Goal: Information Seeking & Learning: Learn about a topic

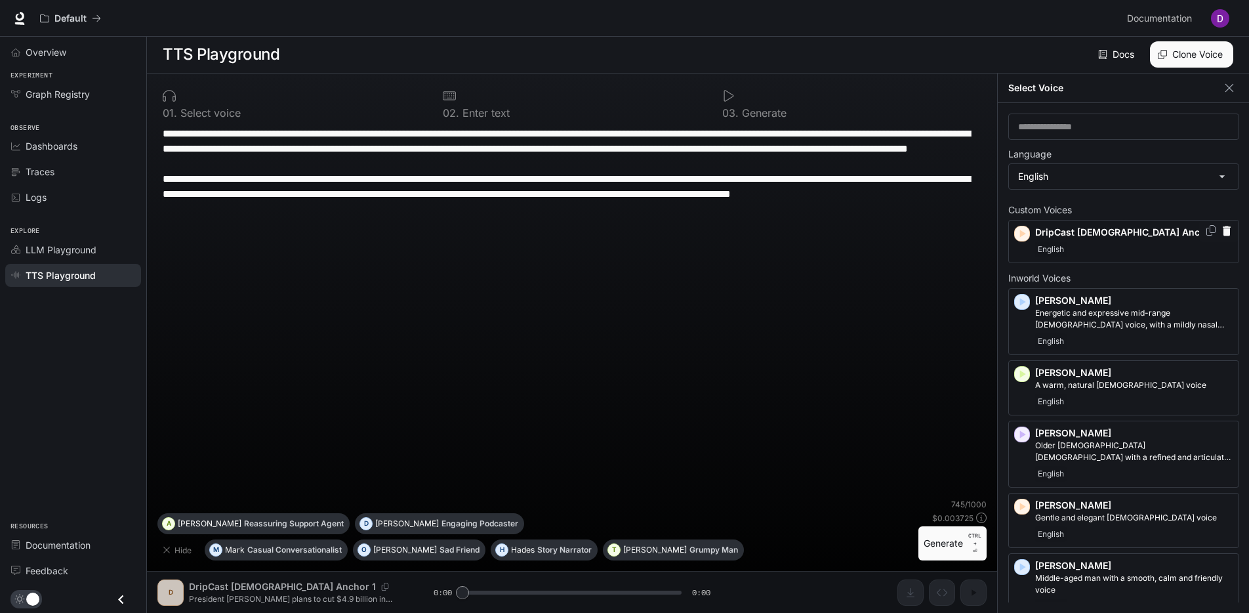
click at [1143, 230] on p "DripCast [DEMOGRAPHIC_DATA] Anchor 1" at bounding box center [1134, 232] width 198 height 13
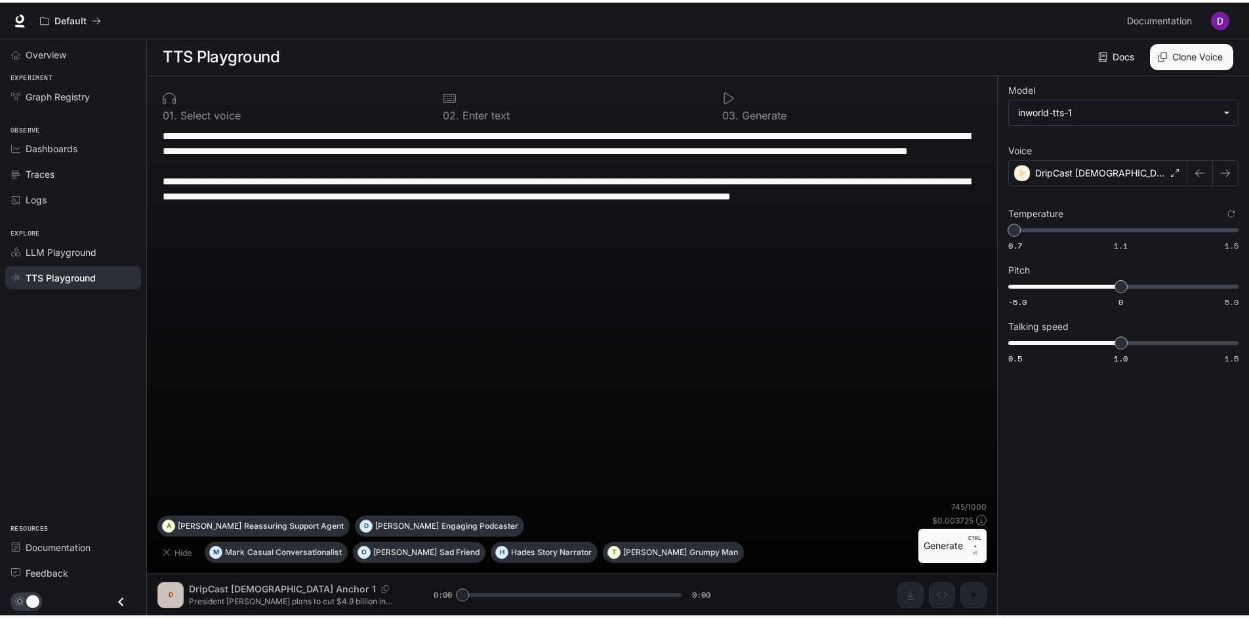
scroll to position [1, 0]
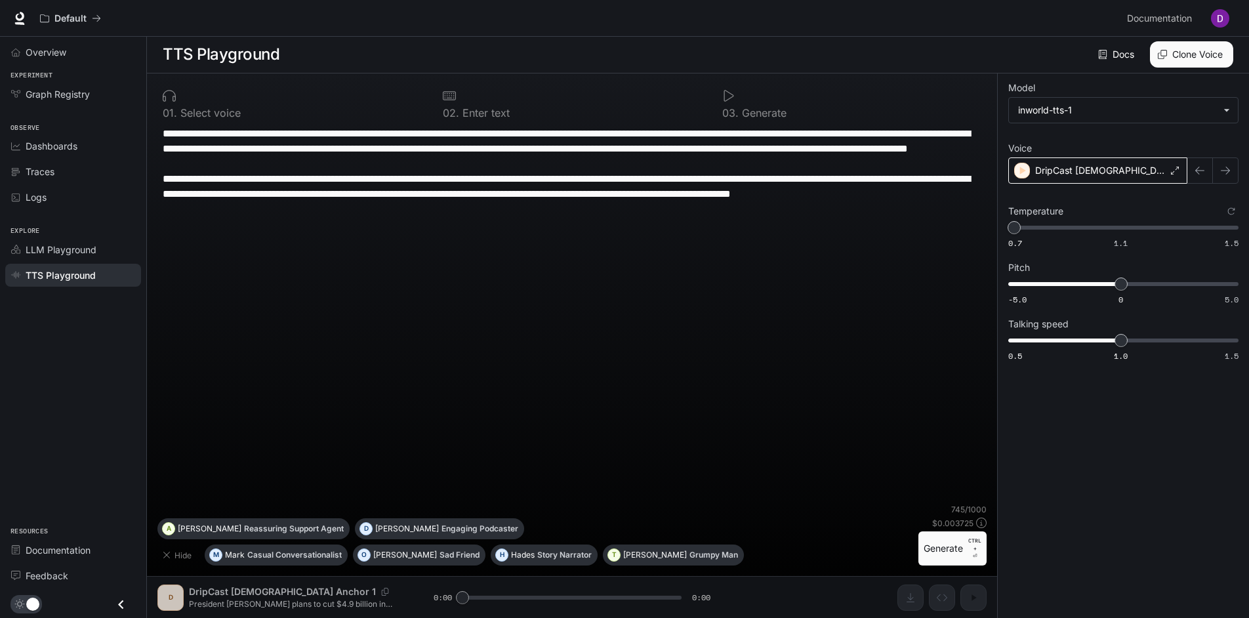
click at [1166, 171] on div "DripCast [DEMOGRAPHIC_DATA] Anchor 1" at bounding box center [1097, 170] width 179 height 26
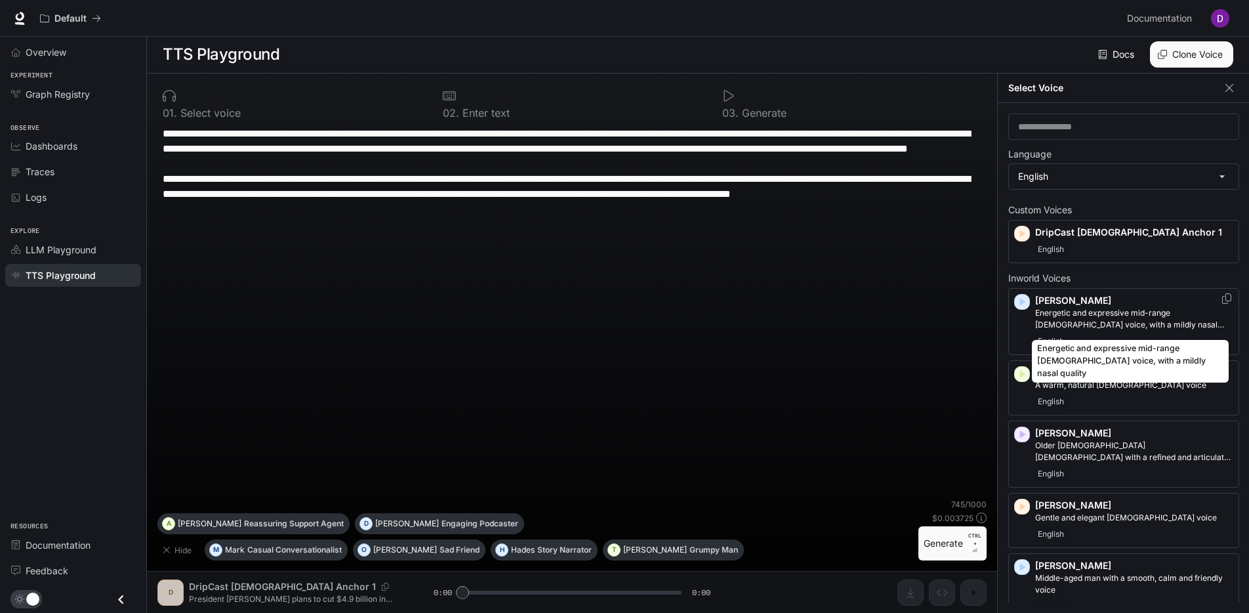
scroll to position [0, 0]
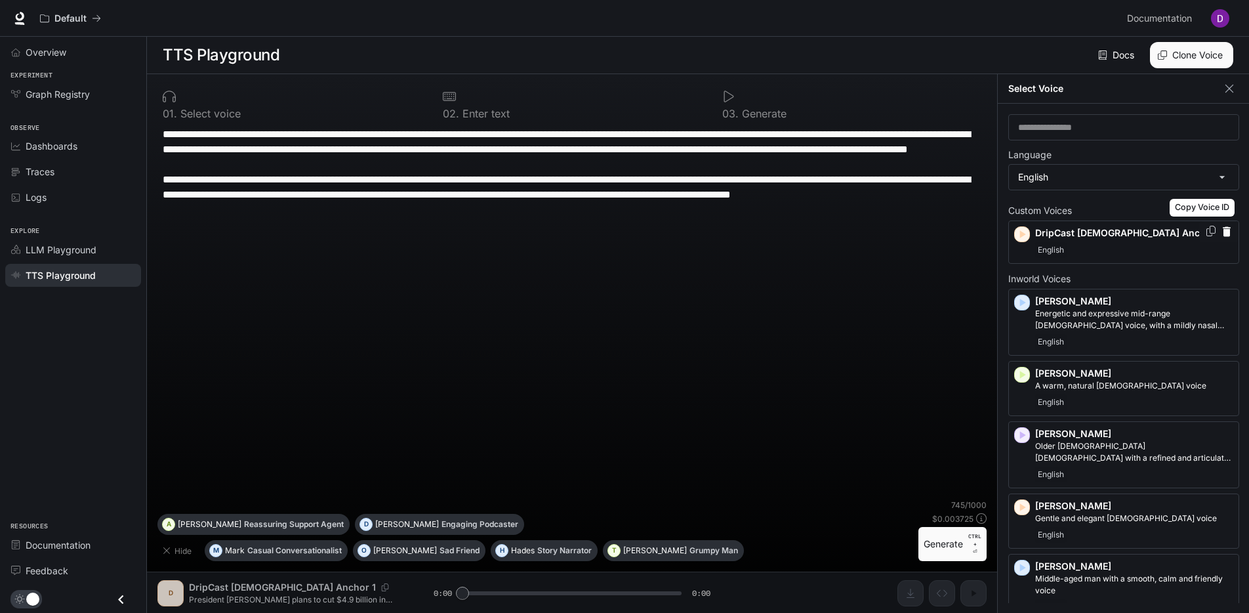
click at [1204, 228] on icon "Copy Voice ID" at bounding box center [1210, 231] width 13 height 10
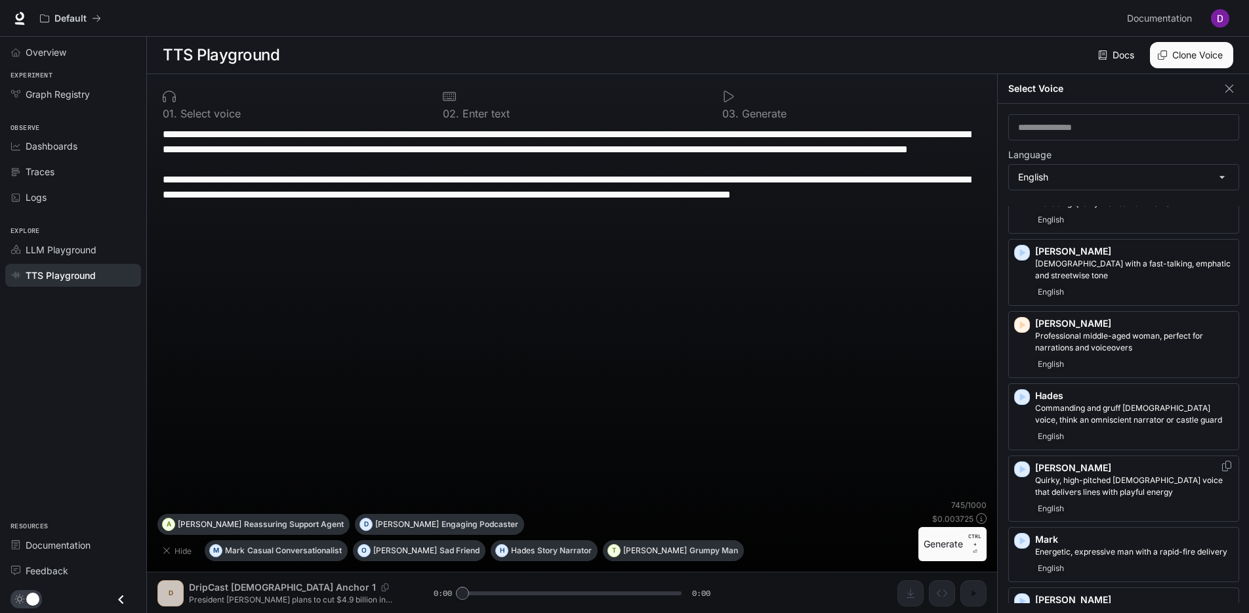
scroll to position [525, 0]
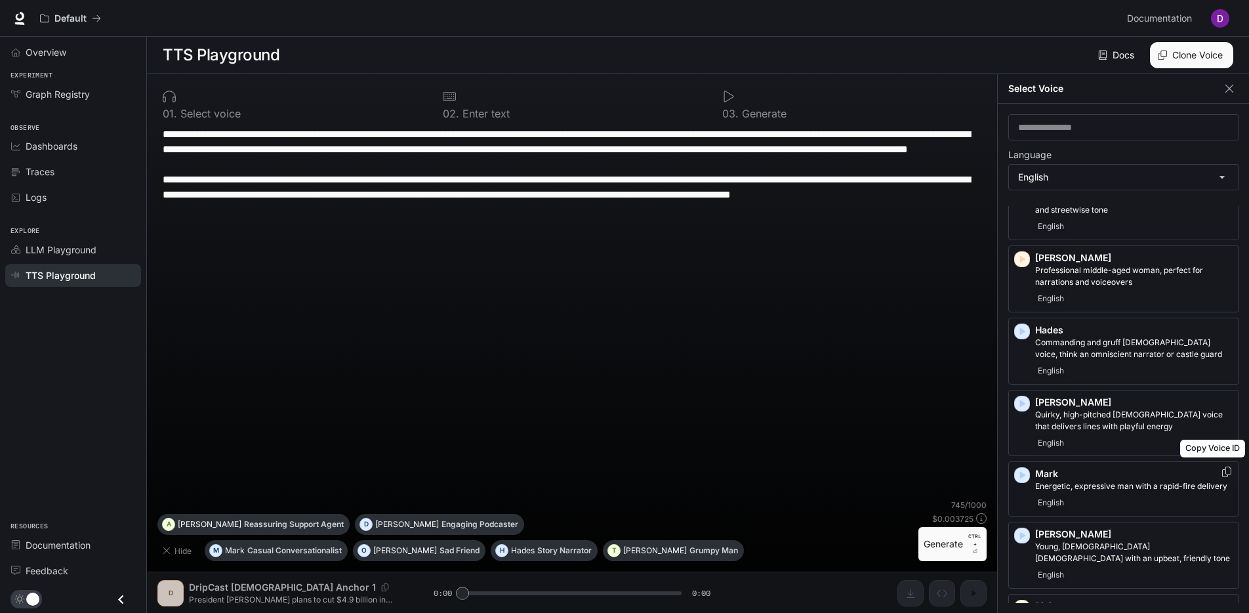
click at [1220, 474] on icon "Copy Voice ID" at bounding box center [1226, 471] width 13 height 10
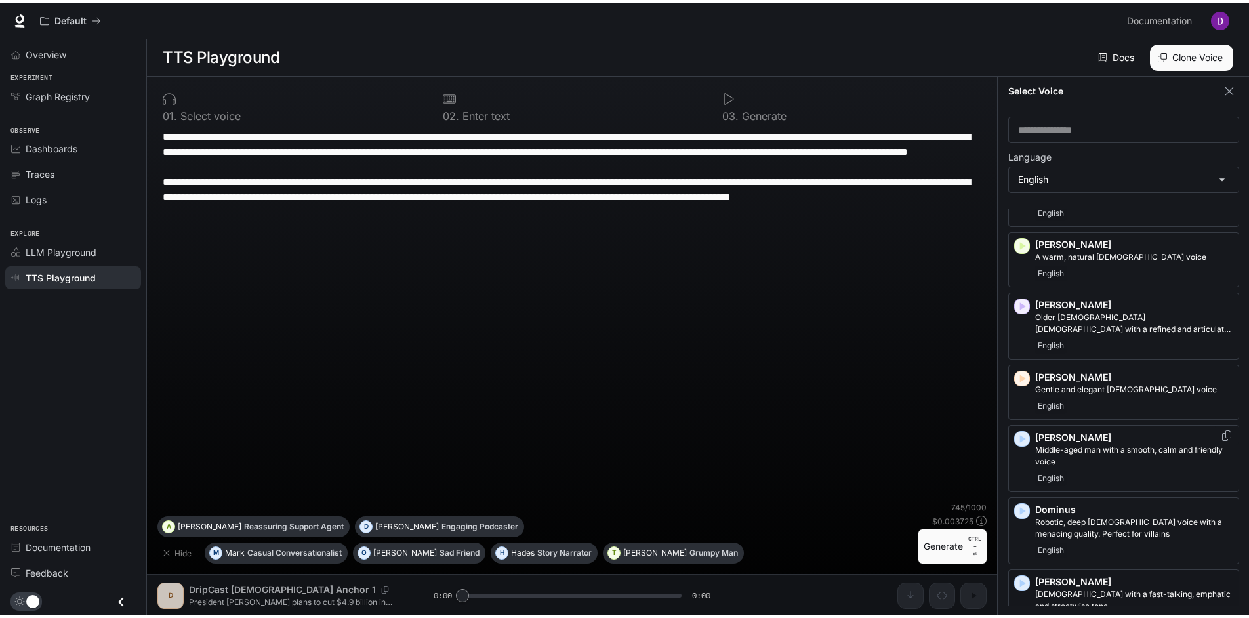
scroll to position [0, 0]
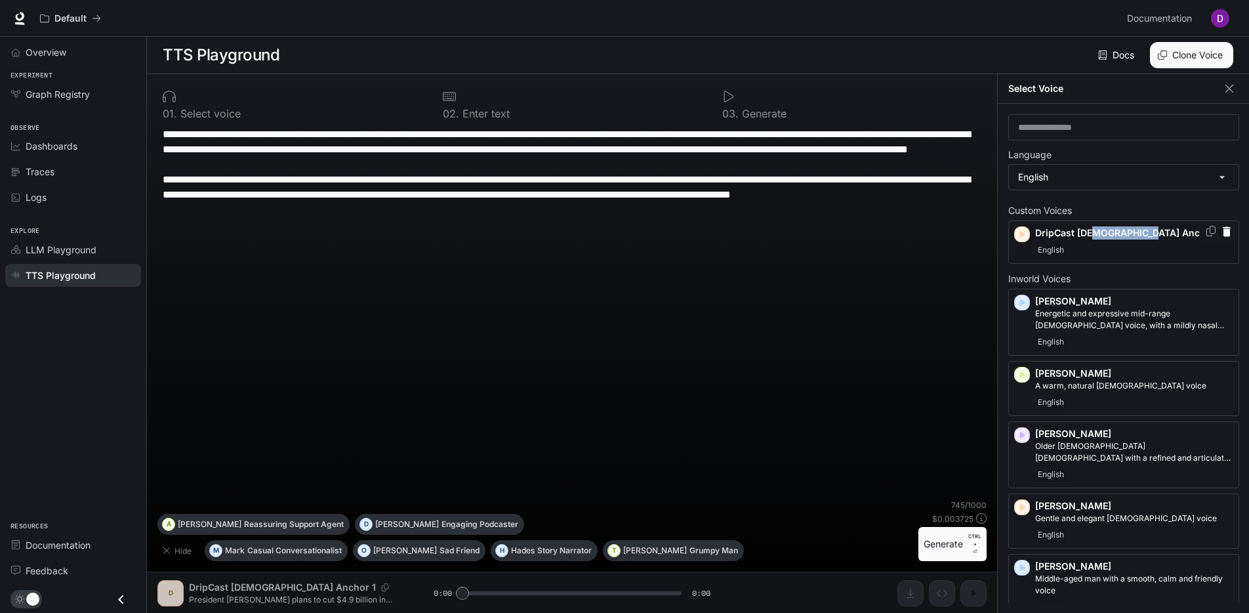
drag, startPoint x: 1150, startPoint y: 229, endPoint x: 1122, endPoint y: 224, distance: 27.9
click at [1097, 227] on p "DripCast [DEMOGRAPHIC_DATA] Anchor 1" at bounding box center [1134, 232] width 198 height 13
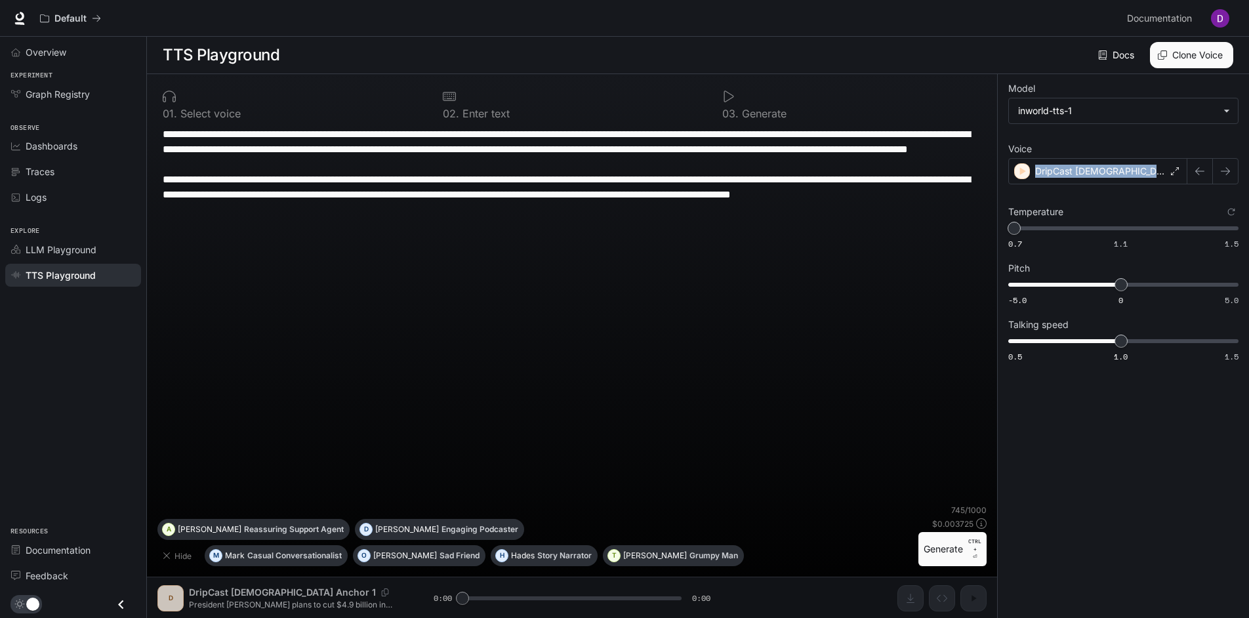
drag, startPoint x: 1152, startPoint y: 174, endPoint x: 1053, endPoint y: 208, distance: 104.1
click at [1035, 169] on div "DripCast [DEMOGRAPHIC_DATA] Anchor 1" at bounding box center [1097, 171] width 179 height 26
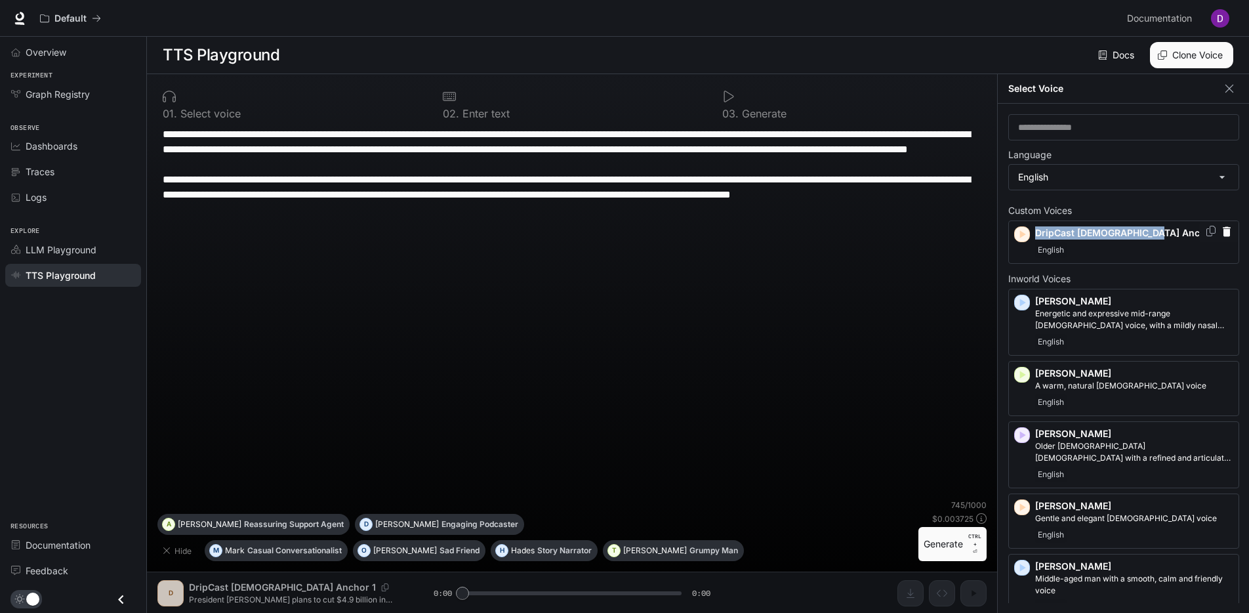
drag, startPoint x: 1053, startPoint y: 208, endPoint x: 1033, endPoint y: 229, distance: 29.2
click at [1033, 229] on div "DripCast [DEMOGRAPHIC_DATA] Anchor 1 English" at bounding box center [1123, 241] width 231 height 43
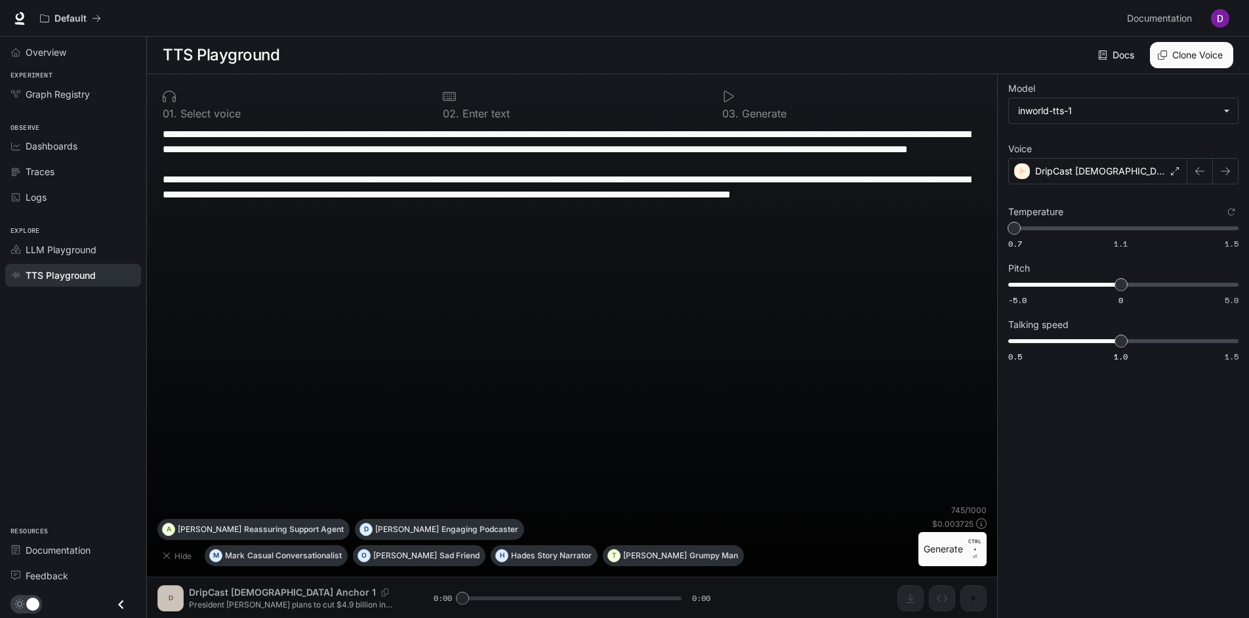
drag, startPoint x: 308, startPoint y: 594, endPoint x: 218, endPoint y: 592, distance: 89.9
click at [218, 592] on div "**********" at bounding box center [572, 346] width 850 height 544
click at [310, 594] on div "**********" at bounding box center [572, 346] width 850 height 544
click at [316, 592] on div "**********" at bounding box center [572, 346] width 850 height 544
click at [1177, 172] on icon at bounding box center [1175, 171] width 8 height 8
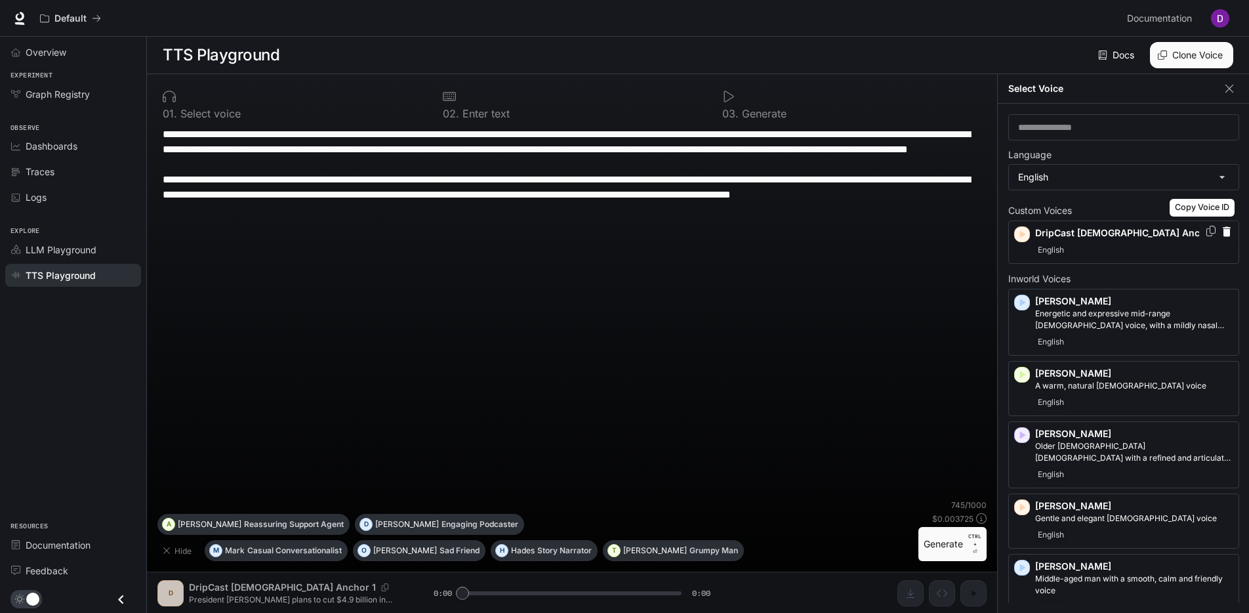
click at [1206, 229] on icon "Copy Voice ID" at bounding box center [1210, 231] width 9 height 10
drag, startPoint x: 1033, startPoint y: 234, endPoint x: 1152, endPoint y: 234, distance: 118.7
click at [1152, 234] on div "DripCast [DEMOGRAPHIC_DATA] Anchor 1 English" at bounding box center [1123, 241] width 231 height 43
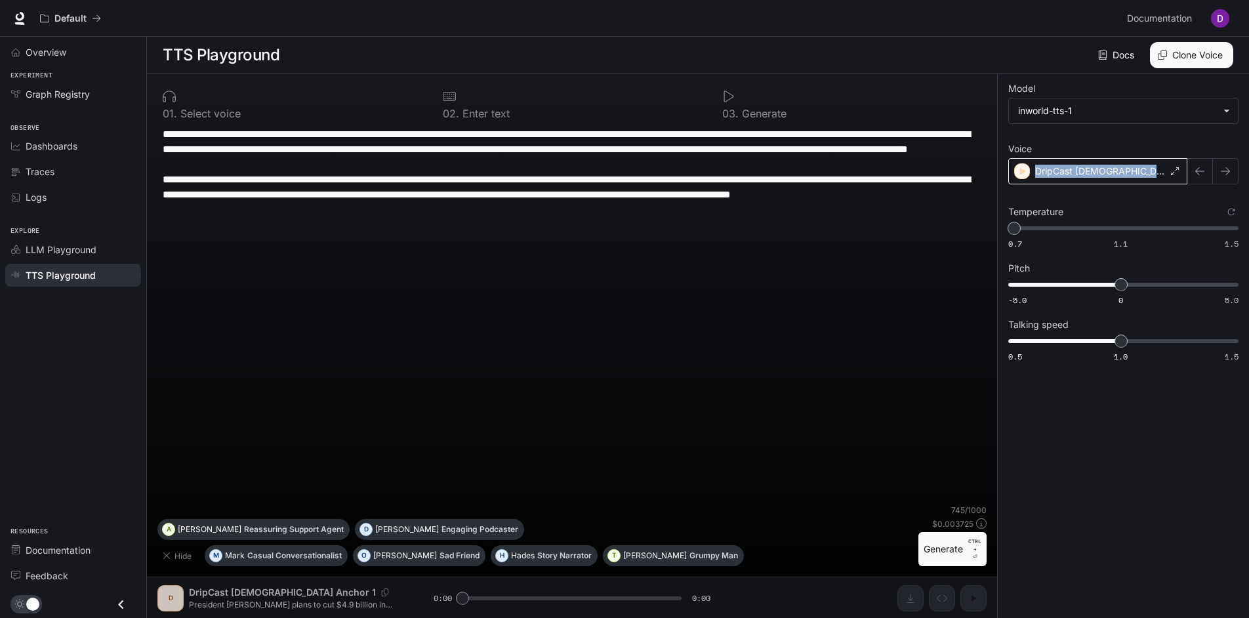
drag, startPoint x: 1037, startPoint y: 174, endPoint x: 1147, endPoint y: 176, distance: 110.2
click at [1147, 176] on div "DripCast [DEMOGRAPHIC_DATA] Anchor 1" at bounding box center [1097, 171] width 179 height 26
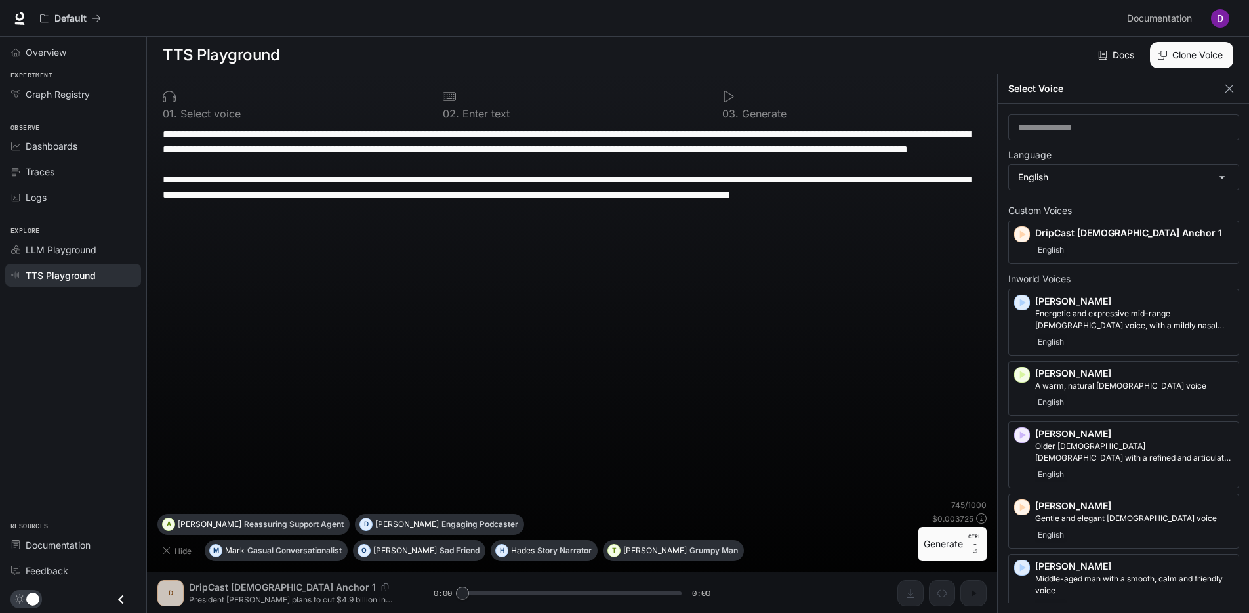
click at [1185, 50] on button "Clone Voice" at bounding box center [1191, 55] width 83 height 26
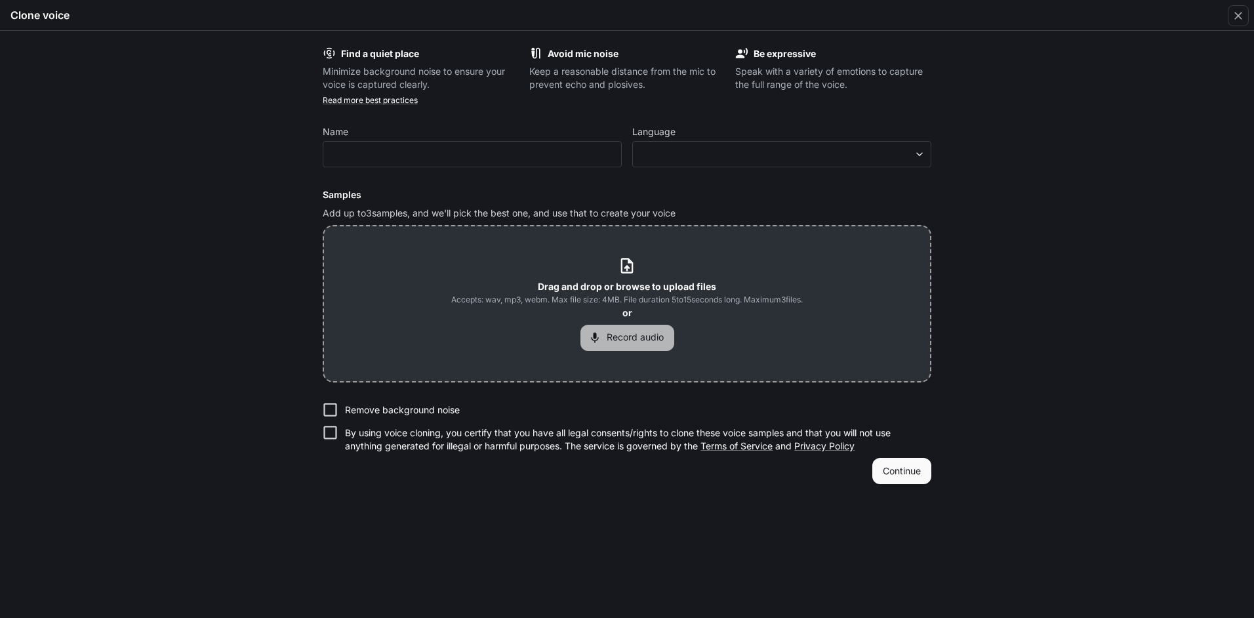
click at [636, 332] on button "Record audio" at bounding box center [628, 338] width 94 height 26
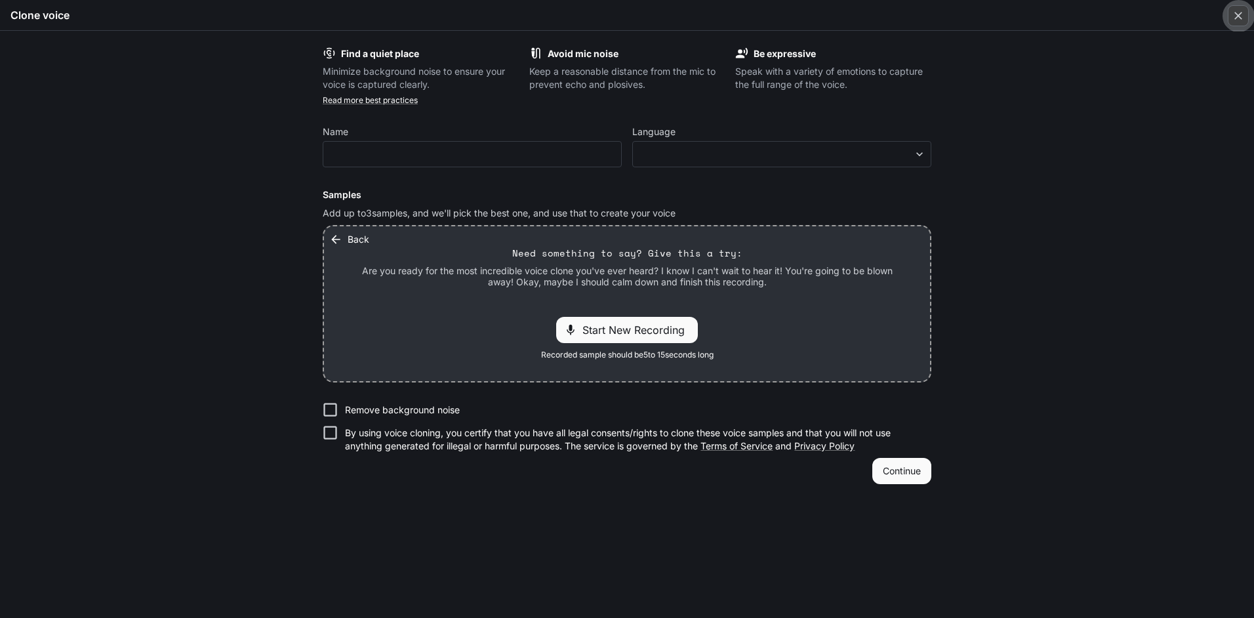
click at [1242, 13] on icon "button" at bounding box center [1238, 15] width 13 height 13
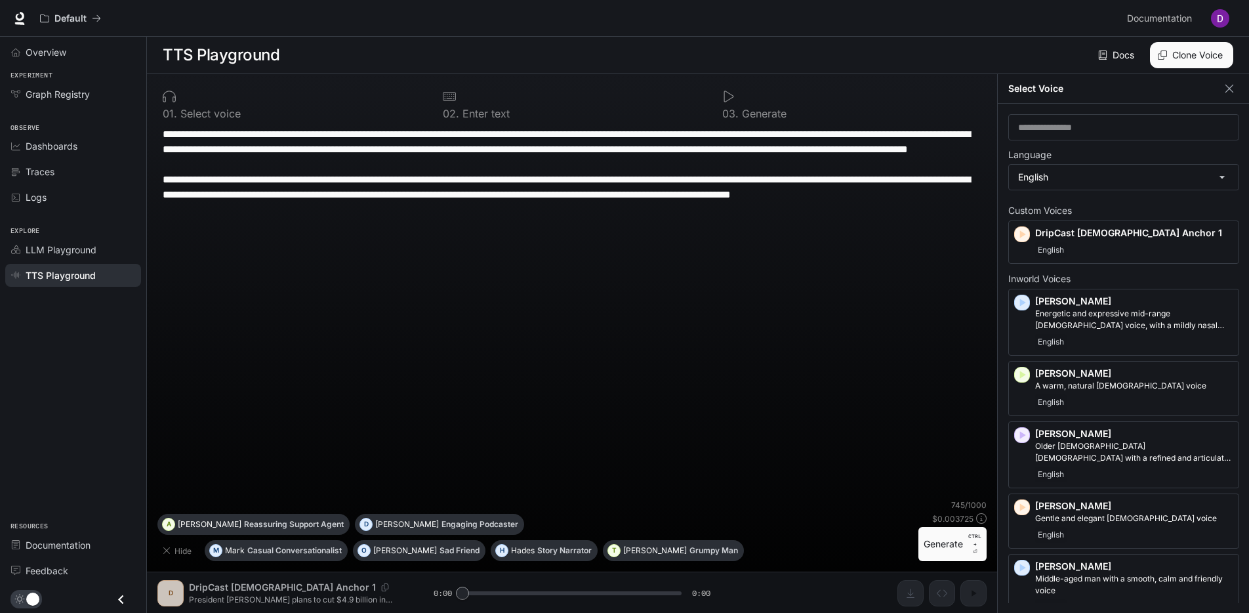
click at [436, 441] on div "**********" at bounding box center [571, 313] width 829 height 373
click at [944, 549] on button "Generate CTRL + ⏎" at bounding box center [952, 544] width 68 height 34
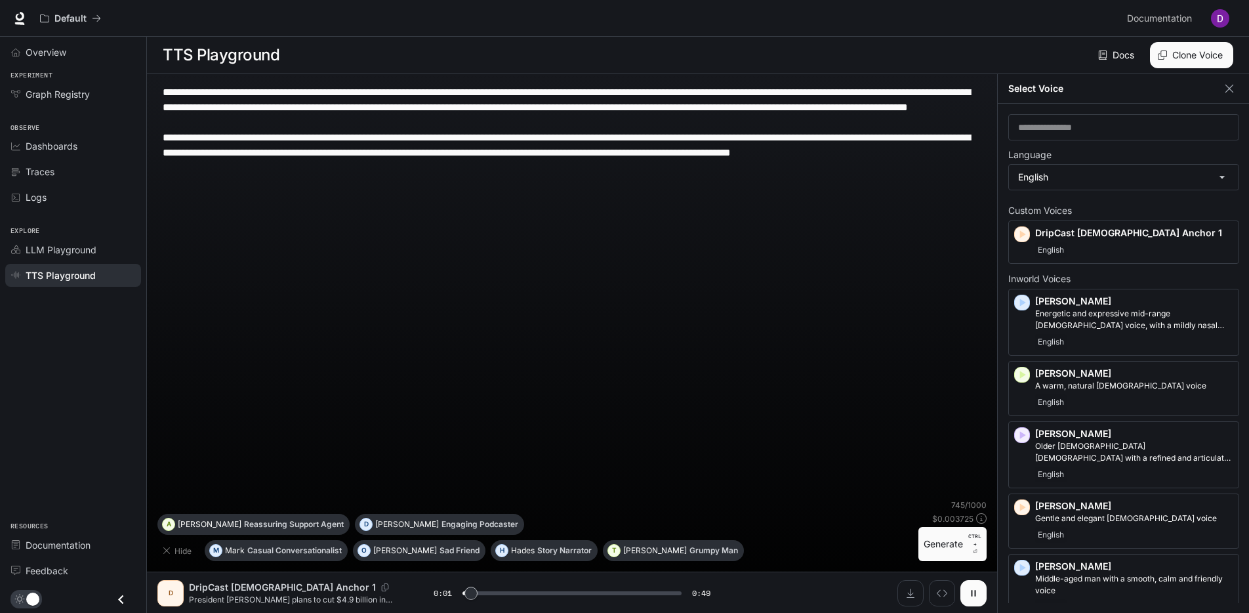
click at [974, 598] on icon "button" at bounding box center [973, 593] width 10 height 10
type input "*"
click at [46, 53] on span "Overview" at bounding box center [46, 52] width 41 height 14
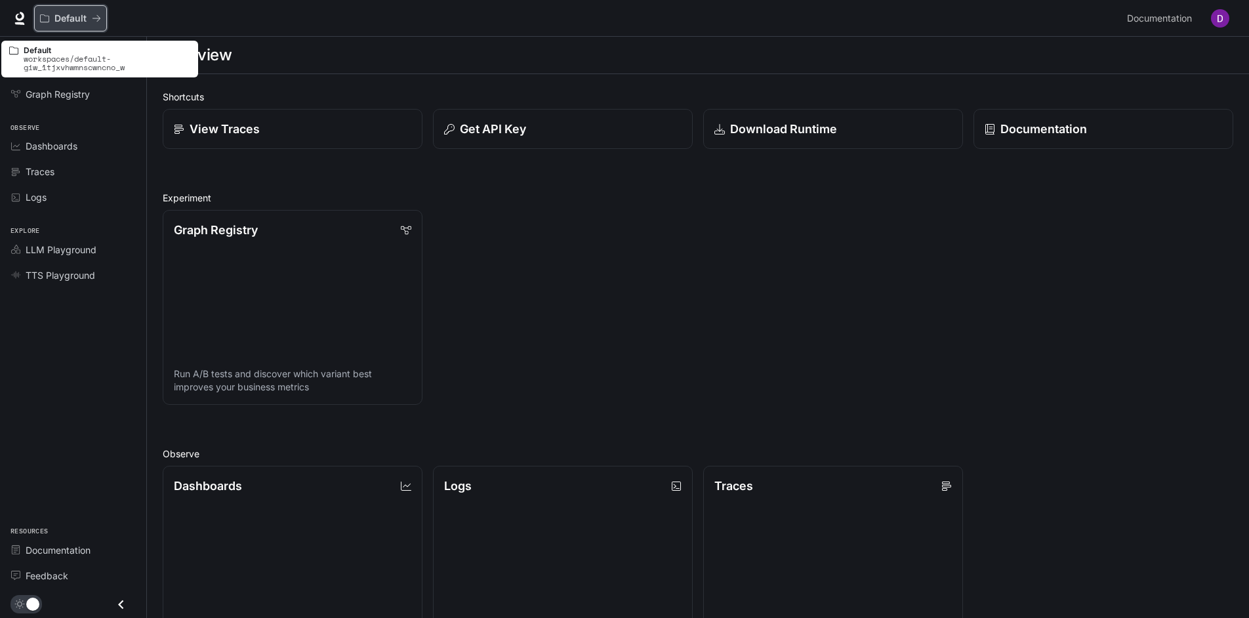
click at [53, 21] on div "Default" at bounding box center [66, 18] width 52 height 11
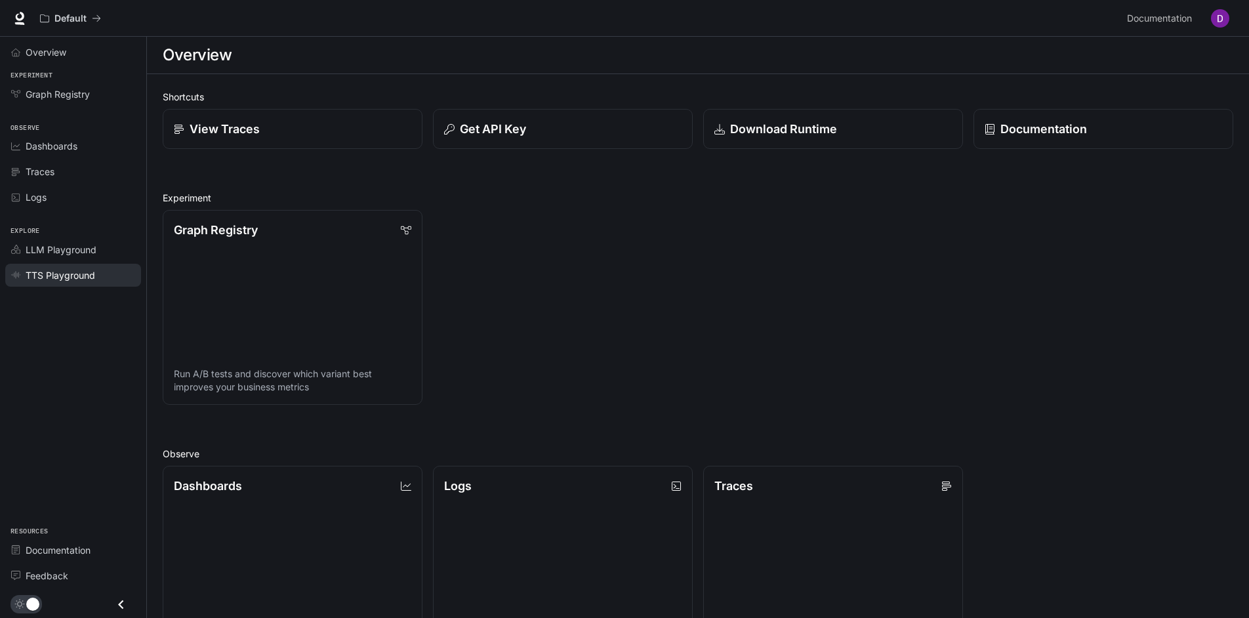
click at [35, 275] on span "TTS Playground" at bounding box center [61, 275] width 70 height 14
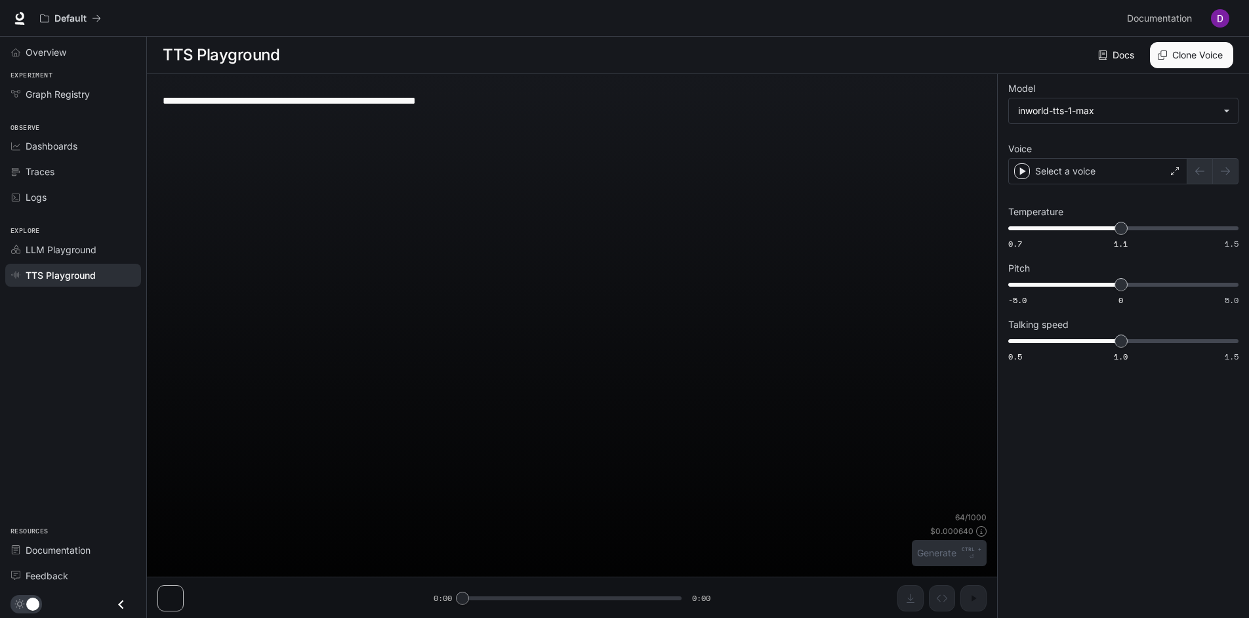
type textarea "**********"
type input "**********"
type input "****"
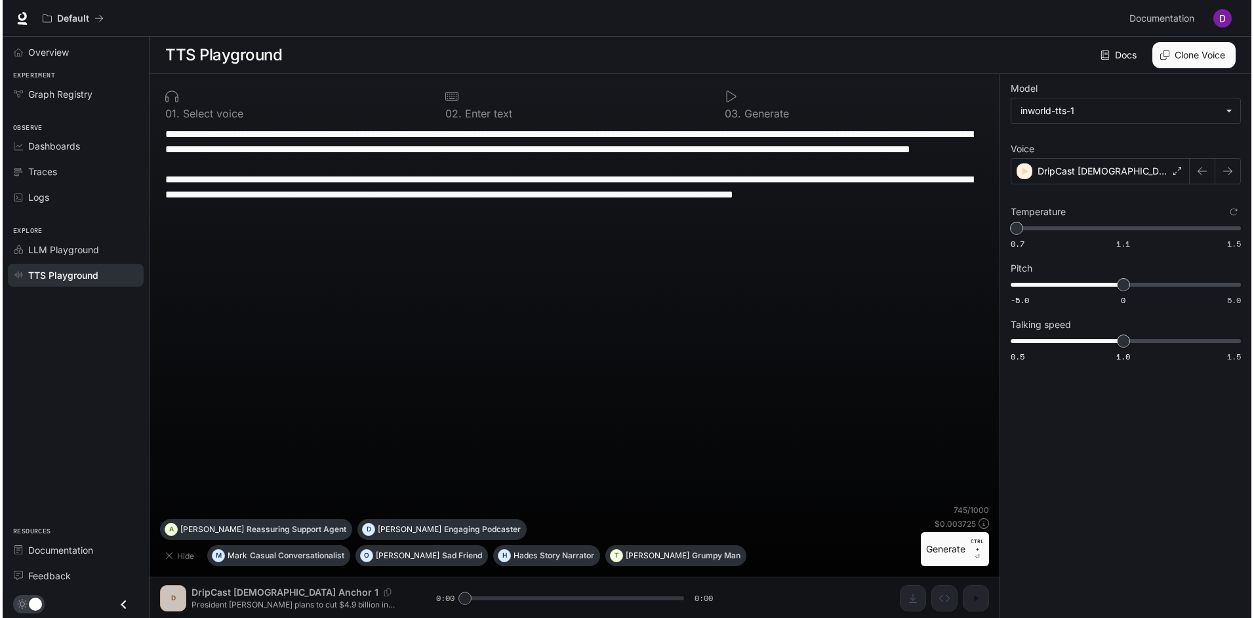
scroll to position [1, 0]
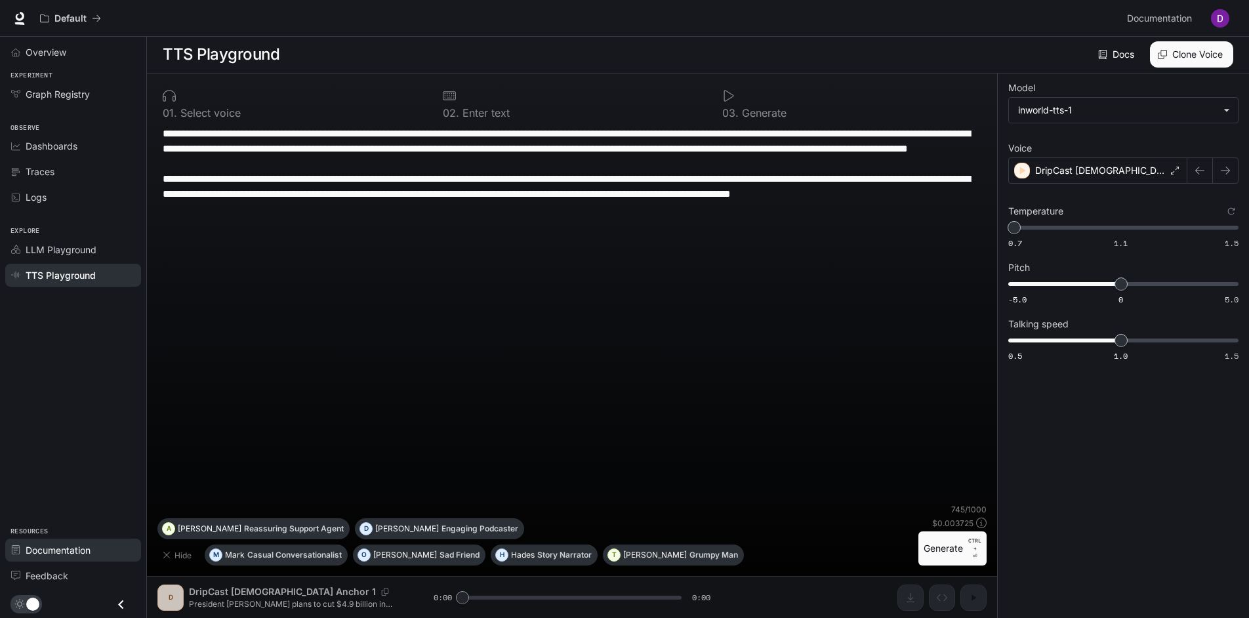
click at [64, 544] on span "Documentation" at bounding box center [58, 550] width 65 height 14
click at [1167, 172] on div "DripCast [DEMOGRAPHIC_DATA] Anchor 1" at bounding box center [1097, 170] width 179 height 26
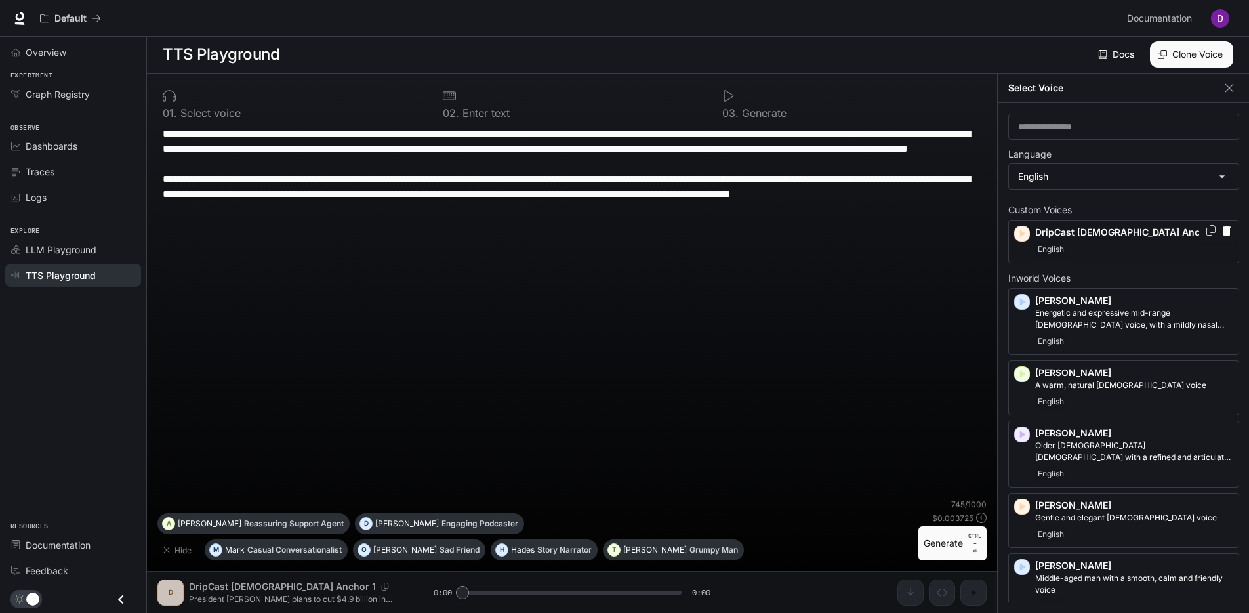
click at [1204, 229] on icon "Copy Voice ID" at bounding box center [1210, 230] width 13 height 10
click at [1219, 21] on img "button" at bounding box center [1220, 18] width 18 height 18
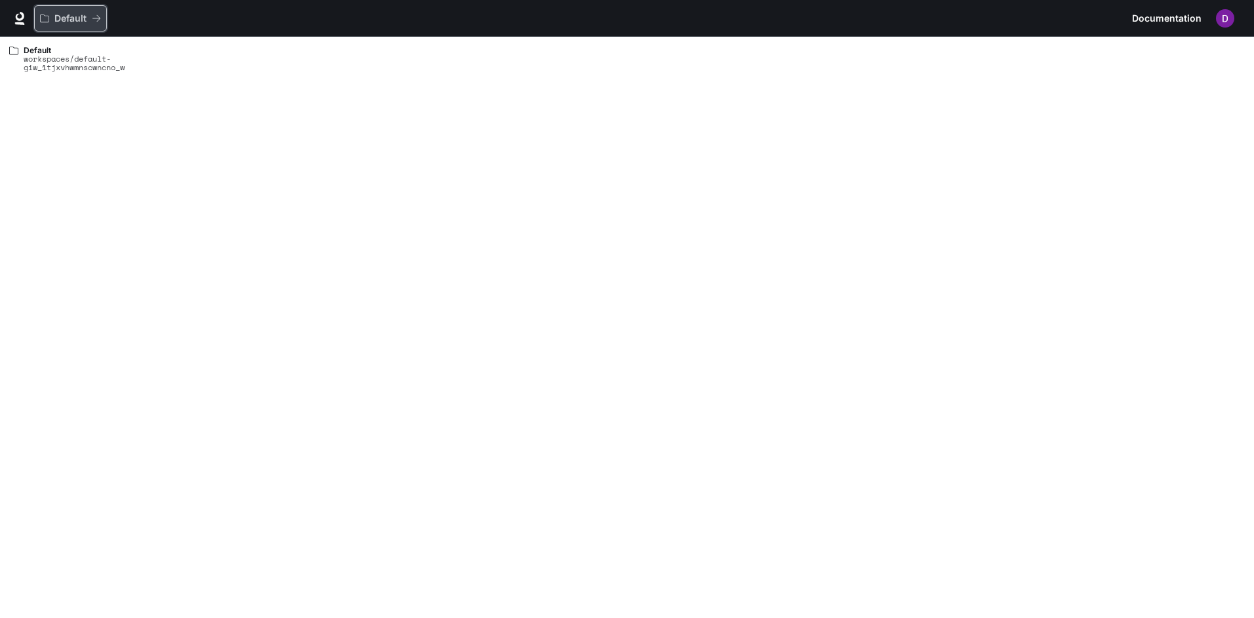
click at [70, 23] on p "Default" at bounding box center [70, 18] width 32 height 11
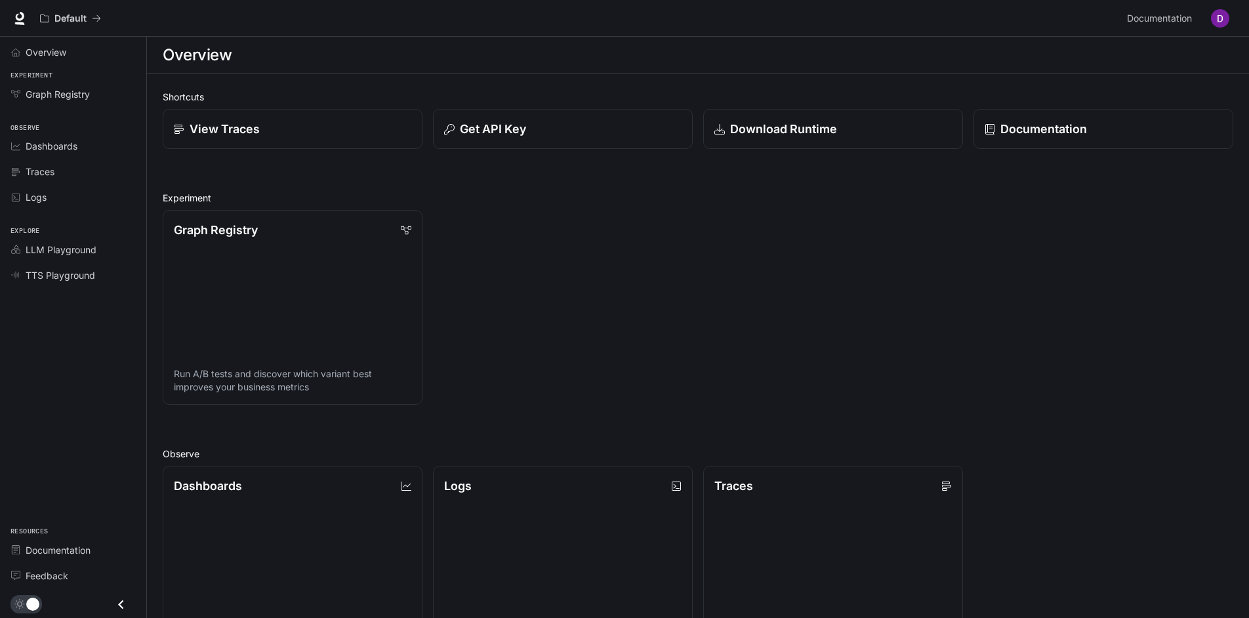
click at [1215, 21] on img "button" at bounding box center [1220, 18] width 18 height 18
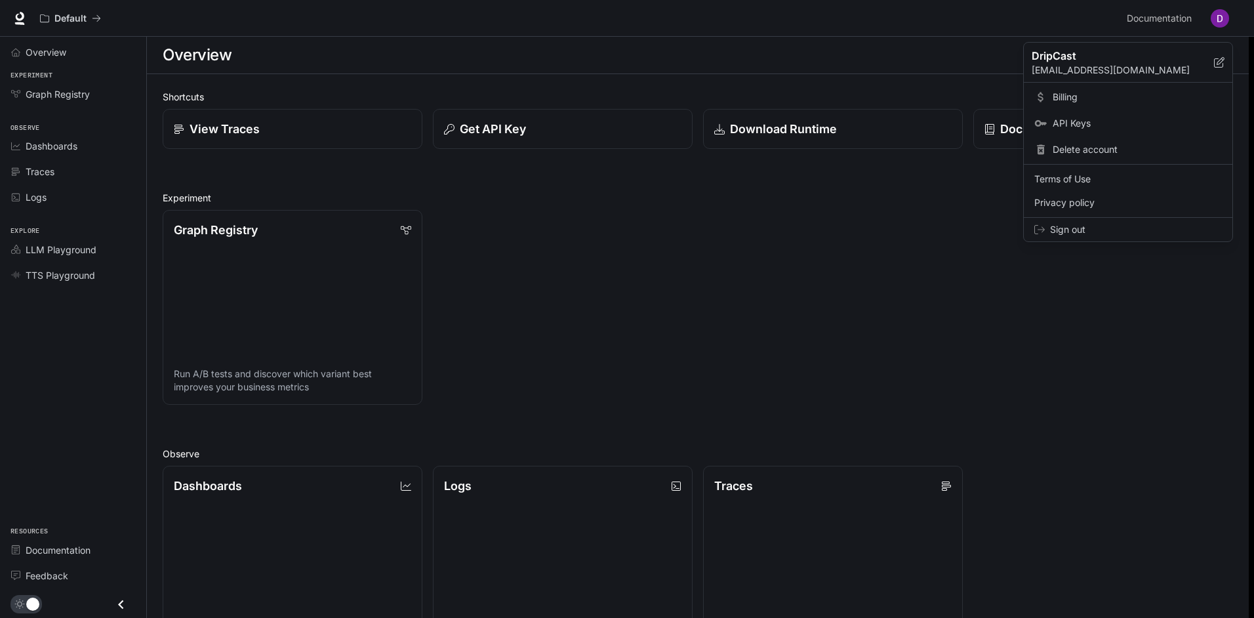
click at [1070, 92] on span "Billing" at bounding box center [1137, 97] width 169 height 13
